Goal: Find specific page/section: Find specific page/section

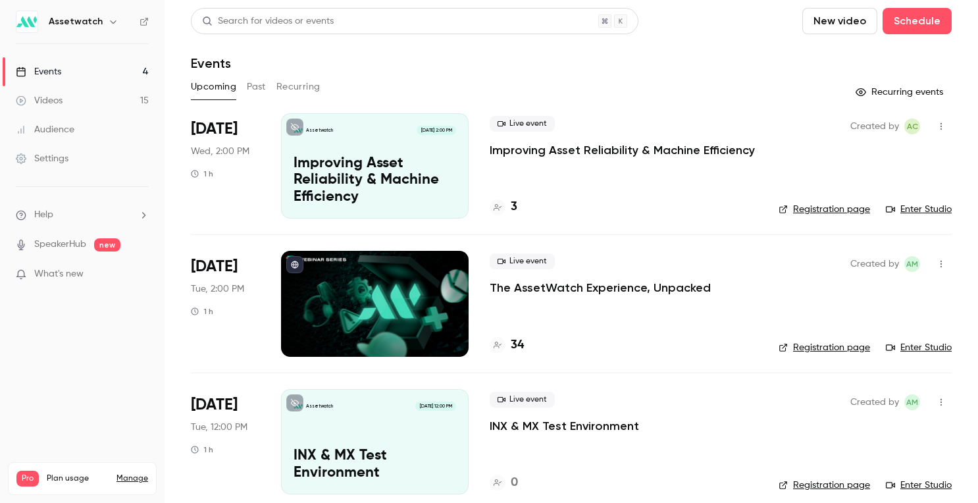
click at [582, 288] on p "The AssetWatch Experience, Unpacked" at bounding box center [599, 288] width 221 height 16
